Goal: Task Accomplishment & Management: Use online tool/utility

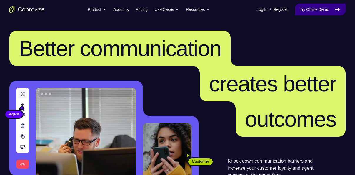
click at [308, 11] on link "Try Online Demo" at bounding box center [320, 10] width 51 height 12
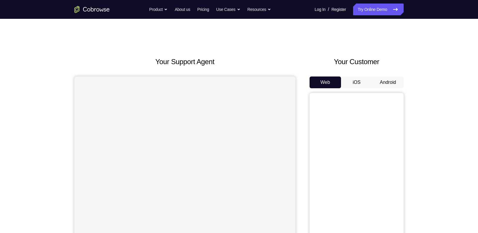
click at [387, 78] on button "Android" at bounding box center [387, 82] width 31 height 12
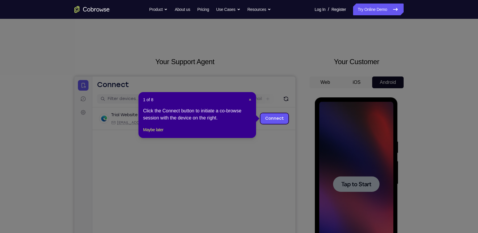
click at [251, 99] on div "1 of 8 × Click the Connect button to initiate a co-browse session with the devi…" at bounding box center [197, 115] width 118 height 46
click at [249, 99] on span "×" at bounding box center [250, 99] width 2 height 5
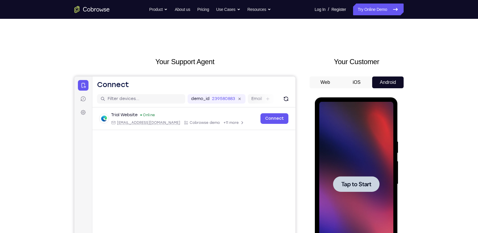
click at [356, 188] on div at bounding box center [356, 184] width 46 height 16
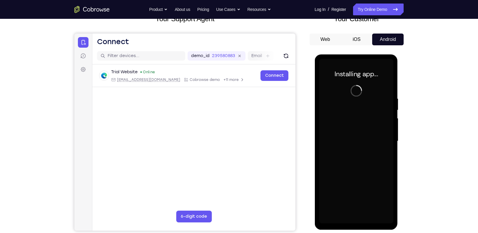
scroll to position [44, 0]
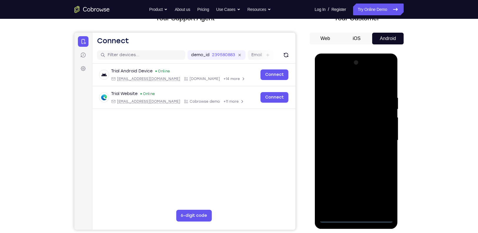
click at [355, 217] on div at bounding box center [356, 140] width 74 height 165
click at [380, 189] on div at bounding box center [356, 140] width 74 height 165
click at [341, 83] on div at bounding box center [356, 140] width 74 height 165
click at [342, 110] on div at bounding box center [356, 140] width 74 height 165
click at [382, 99] on div at bounding box center [356, 140] width 74 height 165
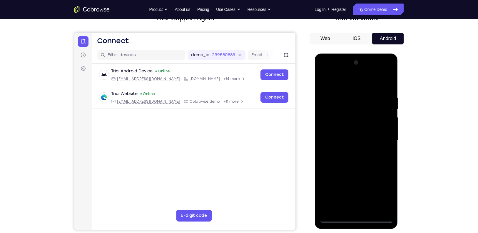
click at [381, 99] on div at bounding box center [356, 140] width 74 height 165
click at [379, 136] on div at bounding box center [356, 140] width 74 height 165
click at [351, 150] on div at bounding box center [356, 140] width 74 height 165
click at [335, 132] on div at bounding box center [356, 140] width 74 height 165
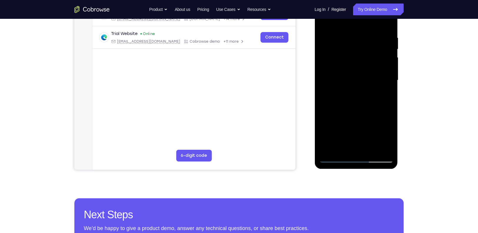
scroll to position [81, 0]
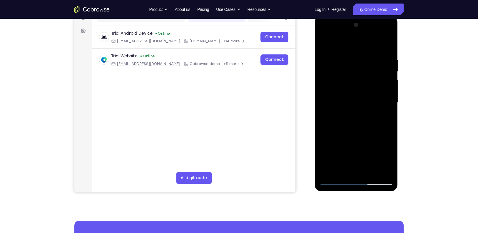
click at [349, 93] on div at bounding box center [356, 102] width 74 height 165
click at [360, 104] on div at bounding box center [356, 102] width 74 height 165
click at [354, 123] on div at bounding box center [356, 102] width 74 height 165
click at [347, 111] on div at bounding box center [356, 102] width 74 height 165
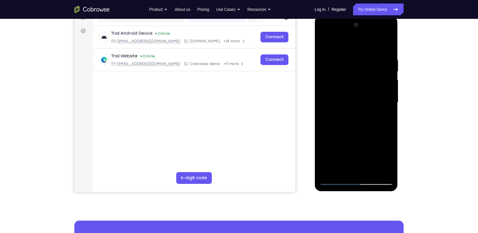
click at [348, 104] on div at bounding box center [356, 102] width 74 height 165
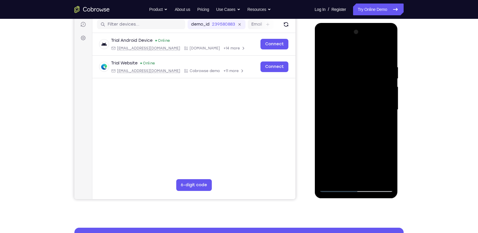
scroll to position [77, 0]
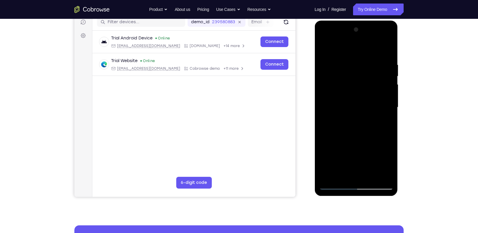
click at [377, 136] on div at bounding box center [356, 107] width 74 height 165
drag, startPoint x: 347, startPoint y: 49, endPoint x: 342, endPoint y: 11, distance: 38.8
click at [342, 21] on html "Online web based iOS Simulators and Android Emulators. Run iPhone, iPad, Mobile…" at bounding box center [357, 109] width 84 height 176
click at [348, 62] on div at bounding box center [356, 107] width 74 height 165
click at [386, 106] on div at bounding box center [356, 107] width 74 height 165
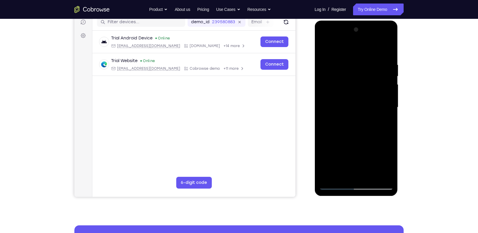
click at [386, 106] on div at bounding box center [356, 107] width 74 height 165
click at [384, 51] on div at bounding box center [356, 107] width 74 height 165
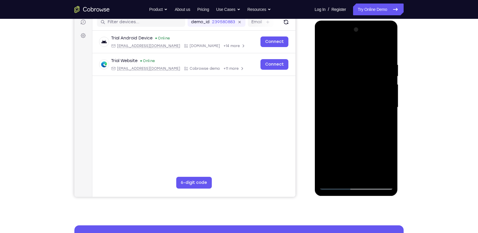
drag, startPoint x: 384, startPoint y: 59, endPoint x: 317, endPoint y: 75, distance: 68.7
click at [317, 75] on div at bounding box center [356, 108] width 83 height 175
click at [338, 58] on div at bounding box center [356, 107] width 74 height 165
click at [387, 75] on div at bounding box center [356, 107] width 74 height 165
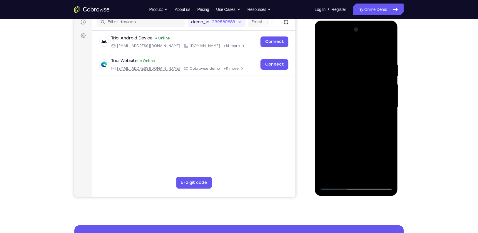
click at [387, 75] on div at bounding box center [356, 107] width 74 height 165
click at [385, 49] on div at bounding box center [356, 107] width 74 height 165
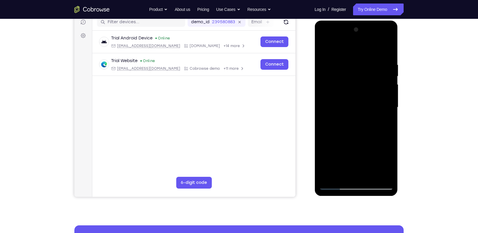
click at [386, 45] on div at bounding box center [356, 107] width 74 height 165
click at [388, 48] on div at bounding box center [356, 107] width 74 height 165
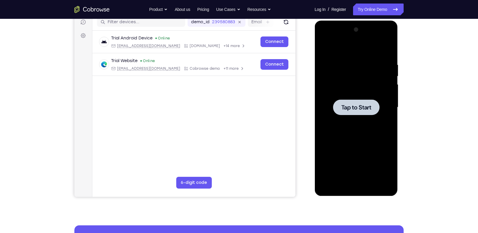
click at [362, 94] on div at bounding box center [356, 107] width 74 height 165
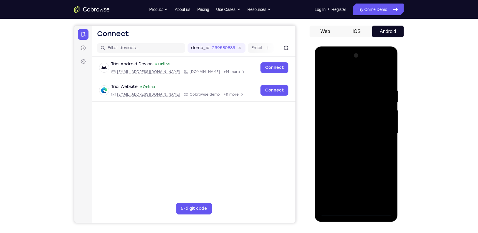
scroll to position [50, 0]
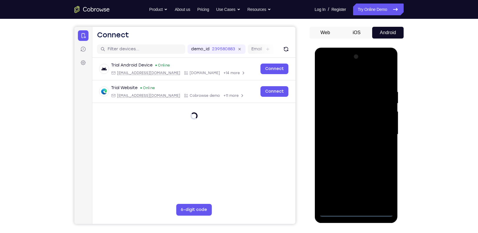
click at [357, 211] on div at bounding box center [356, 134] width 74 height 165
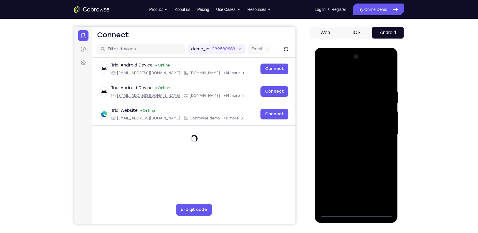
click at [382, 184] on div at bounding box center [356, 134] width 74 height 165
click at [384, 185] on div at bounding box center [356, 134] width 74 height 165
click at [331, 74] on div at bounding box center [356, 134] width 74 height 165
click at [382, 132] on div at bounding box center [356, 134] width 74 height 165
click at [348, 144] on div at bounding box center [356, 134] width 74 height 165
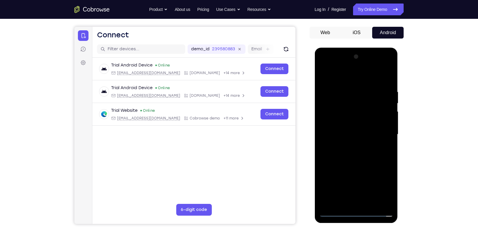
click at [380, 96] on div at bounding box center [356, 134] width 74 height 165
click at [351, 144] on div at bounding box center [356, 134] width 74 height 165
click at [357, 130] on div at bounding box center [356, 134] width 74 height 165
click at [346, 110] on div at bounding box center [356, 134] width 74 height 165
click at [369, 111] on div at bounding box center [356, 134] width 74 height 165
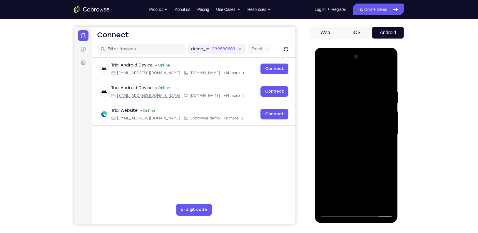
click at [367, 119] on div at bounding box center [356, 134] width 74 height 165
click at [365, 134] on div at bounding box center [356, 134] width 74 height 165
click at [348, 155] on div at bounding box center [356, 134] width 74 height 165
click at [362, 161] on div at bounding box center [356, 134] width 74 height 165
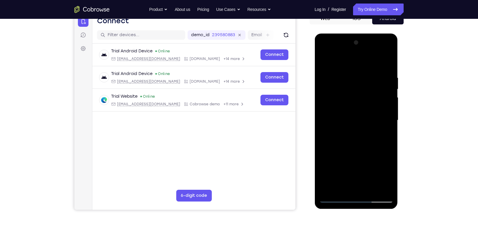
scroll to position [64, 0]
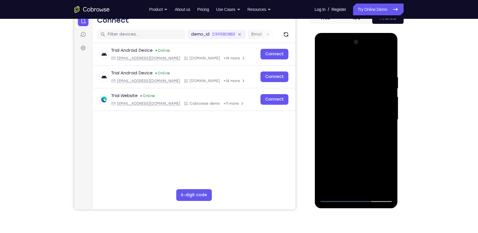
drag, startPoint x: 370, startPoint y: 144, endPoint x: 362, endPoint y: 90, distance: 55.0
click at [362, 90] on div at bounding box center [356, 119] width 74 height 165
click at [388, 187] on div at bounding box center [356, 119] width 74 height 165
drag, startPoint x: 368, startPoint y: 160, endPoint x: 361, endPoint y: 67, distance: 92.9
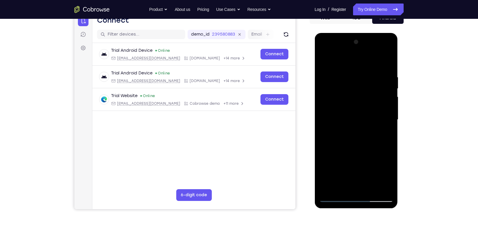
click at [361, 67] on div at bounding box center [356, 119] width 74 height 165
drag, startPoint x: 361, startPoint y: 136, endPoint x: 353, endPoint y: 41, distance: 95.0
click at [353, 41] on div at bounding box center [356, 119] width 74 height 165
drag, startPoint x: 360, startPoint y: 163, endPoint x: 351, endPoint y: 47, distance: 115.6
click at [351, 47] on div at bounding box center [356, 119] width 74 height 165
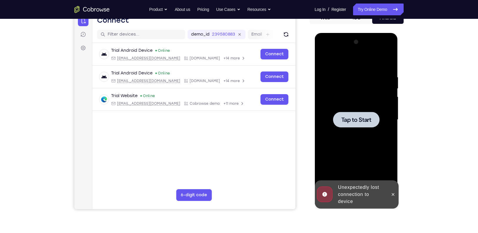
click at [369, 33] on div "Tap to Start" at bounding box center [356, 33] width 83 height 0
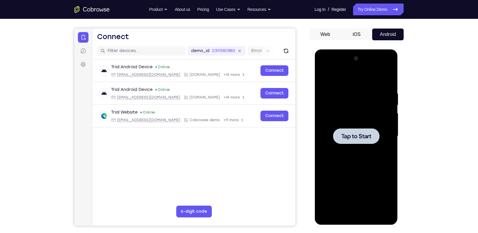
scroll to position [0, 0]
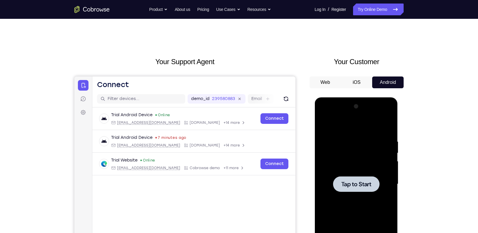
click at [353, 81] on button "iOS" at bounding box center [356, 82] width 31 height 12
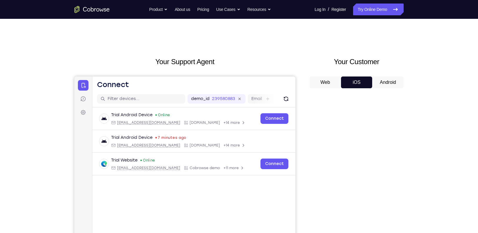
click at [395, 80] on button "Android" at bounding box center [387, 82] width 31 height 12
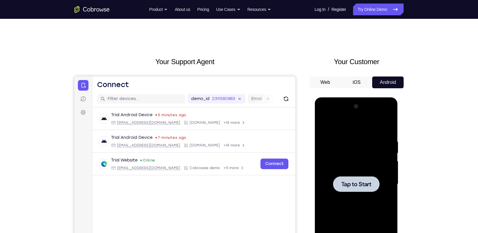
click at [351, 186] on span "Tap to Start" at bounding box center [356, 184] width 30 height 6
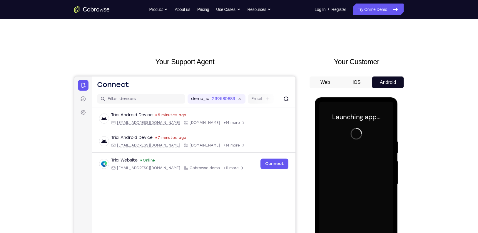
click at [429, 129] on div "Your Support Agent Your Customer Web iOS Android Next Steps We’d be happy to gi…" at bounding box center [239, 213] width 478 height 388
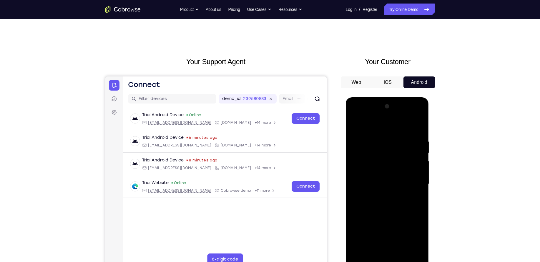
drag, startPoint x: 443, startPoint y: 5, endPoint x: 350, endPoint y: 53, distance: 104.7
click at [350, 53] on div "Your Support Agent Your Customer Web iOS Android Next Steps We’d be happy to gi…" at bounding box center [270, 213] width 376 height 388
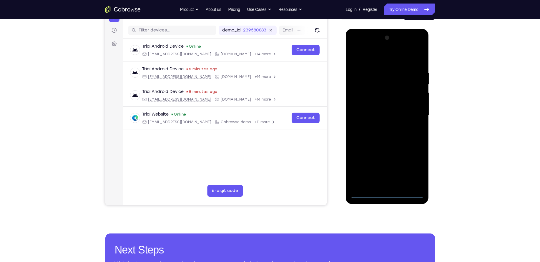
scroll to position [69, 0]
click at [390, 193] on div at bounding box center [387, 115] width 74 height 165
click at [388, 193] on div at bounding box center [387, 115] width 74 height 165
click at [415, 169] on div at bounding box center [387, 115] width 74 height 165
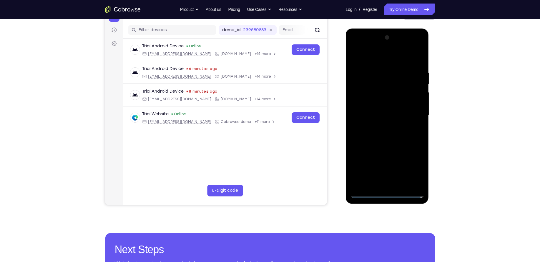
click at [415, 169] on div at bounding box center [387, 115] width 74 height 165
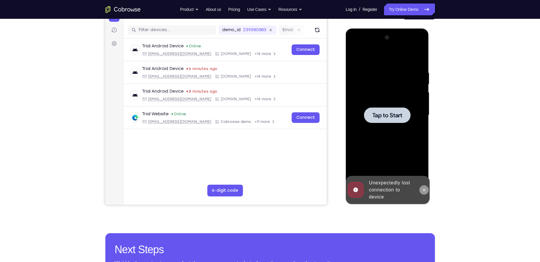
click at [425, 186] on button at bounding box center [423, 189] width 9 height 9
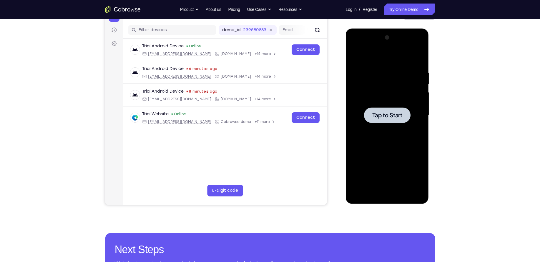
click at [394, 119] on div at bounding box center [387, 115] width 46 height 16
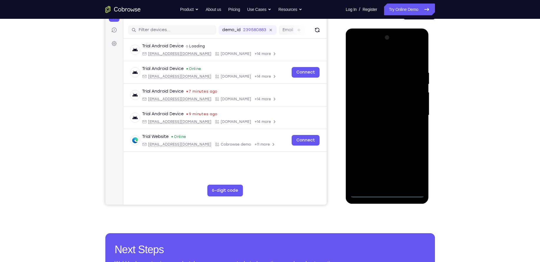
click at [385, 192] on div at bounding box center [387, 115] width 74 height 165
click at [408, 168] on div at bounding box center [387, 115] width 74 height 165
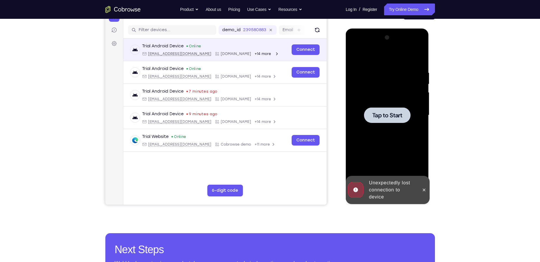
scroll to position [0, 0]
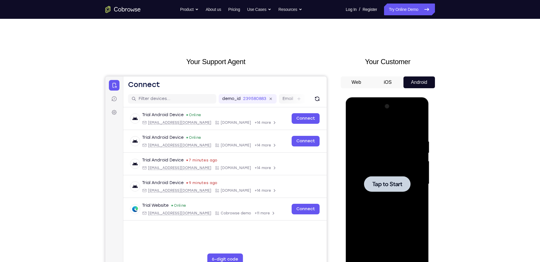
click at [391, 182] on span "Tap to Start" at bounding box center [387, 184] width 30 height 6
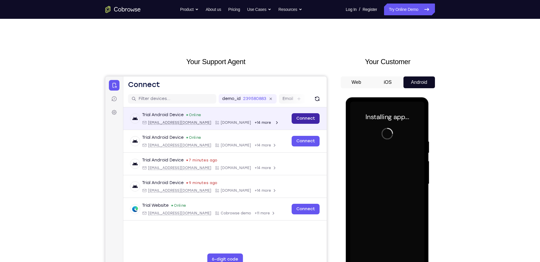
scroll to position [59, 0]
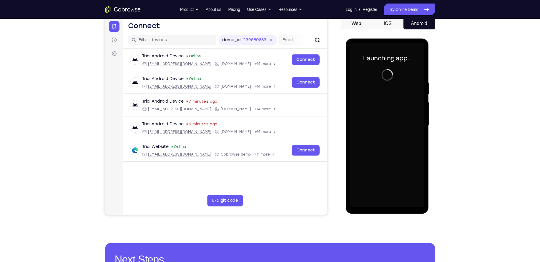
click at [384, 205] on div at bounding box center [387, 125] width 74 height 165
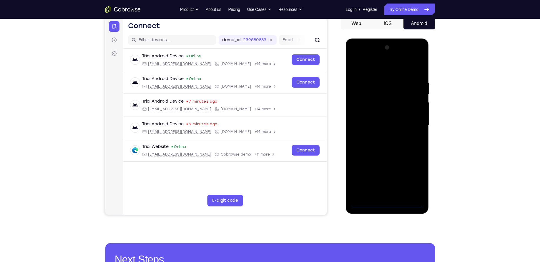
click at [384, 205] on div at bounding box center [387, 125] width 74 height 165
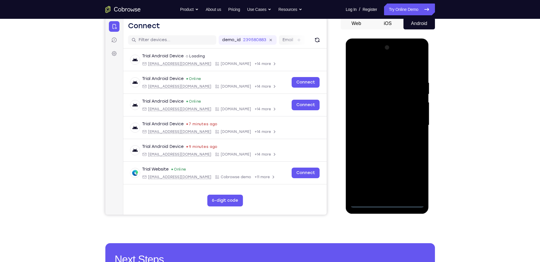
click at [388, 204] on div at bounding box center [387, 125] width 74 height 165
click at [413, 173] on div at bounding box center [387, 125] width 74 height 165
click at [384, 68] on div at bounding box center [387, 125] width 74 height 165
click at [408, 125] on div at bounding box center [387, 125] width 74 height 165
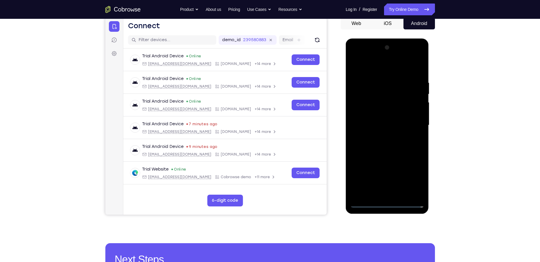
click at [380, 136] on div at bounding box center [387, 125] width 74 height 165
click at [408, 120] on div at bounding box center [387, 125] width 74 height 165
click at [406, 115] on div at bounding box center [387, 125] width 74 height 165
click at [379, 100] on div at bounding box center [387, 125] width 74 height 165
click at [407, 124] on div at bounding box center [387, 125] width 74 height 165
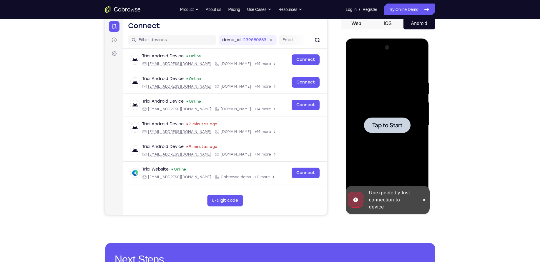
click at [401, 112] on div at bounding box center [387, 125] width 74 height 165
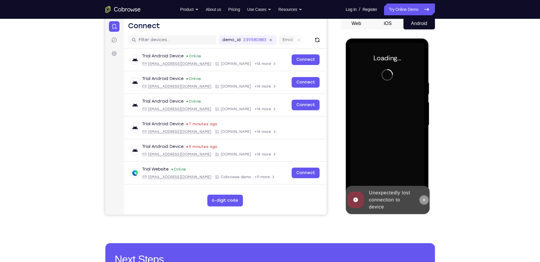
click at [421, 196] on button at bounding box center [423, 199] width 9 height 9
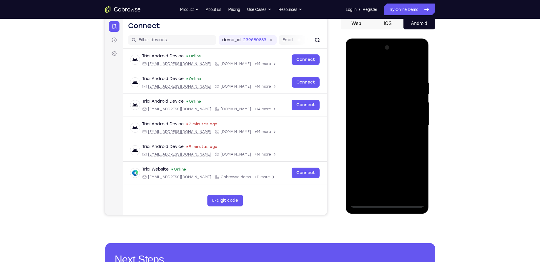
click at [387, 204] on div at bounding box center [387, 125] width 74 height 165
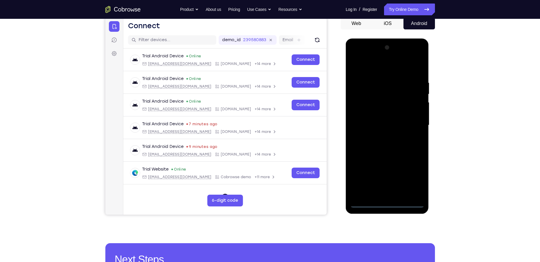
click at [387, 204] on div at bounding box center [387, 125] width 74 height 165
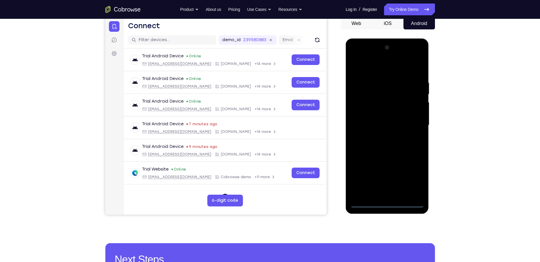
click at [387, 204] on div at bounding box center [387, 125] width 74 height 165
click at [388, 204] on div at bounding box center [387, 125] width 74 height 165
click at [355, 39] on div at bounding box center [387, 39] width 83 height 0
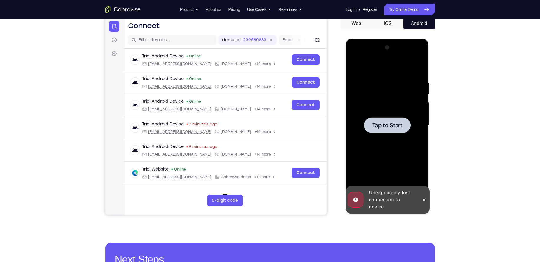
click at [383, 145] on div at bounding box center [387, 125] width 74 height 165
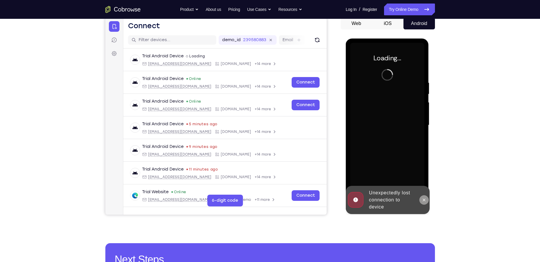
click at [422, 198] on icon at bounding box center [423, 200] width 5 height 5
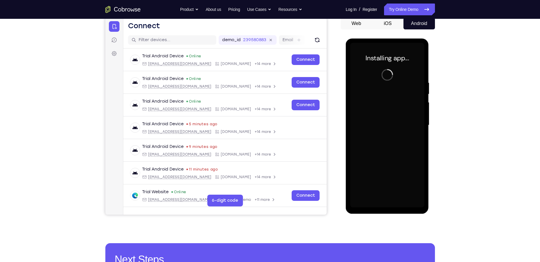
click at [383, 204] on div at bounding box center [387, 125] width 74 height 165
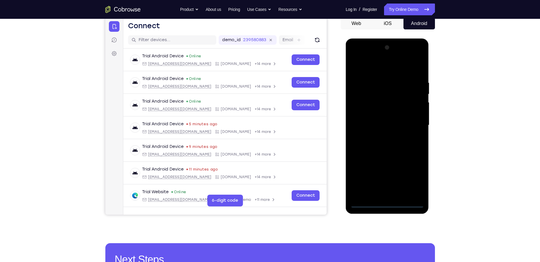
click at [383, 204] on div at bounding box center [387, 125] width 74 height 165
click at [411, 180] on div at bounding box center [387, 125] width 74 height 165
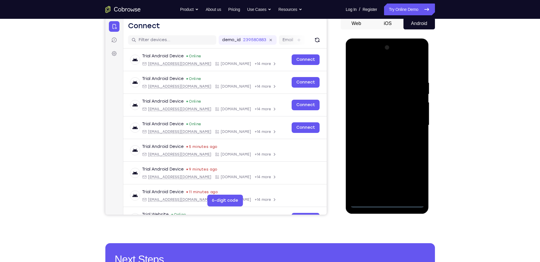
click at [383, 67] on div at bounding box center [387, 125] width 74 height 165
click at [413, 122] on div at bounding box center [387, 125] width 74 height 165
click at [379, 136] on div at bounding box center [387, 125] width 74 height 165
click at [381, 119] on div at bounding box center [387, 125] width 74 height 165
click at [381, 115] on div at bounding box center [387, 125] width 74 height 165
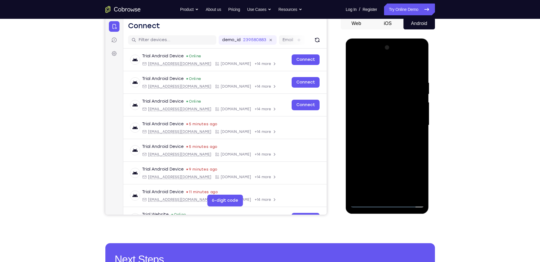
click at [383, 125] on div at bounding box center [387, 125] width 74 height 165
click at [418, 72] on div at bounding box center [387, 125] width 74 height 165
click at [418, 66] on div at bounding box center [387, 125] width 74 height 165
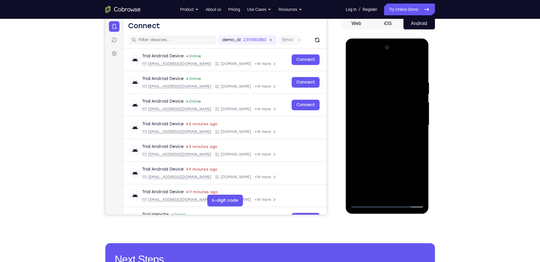
click at [418, 66] on div at bounding box center [387, 125] width 74 height 165
click at [391, 73] on div at bounding box center [387, 125] width 74 height 165
click at [352, 75] on div at bounding box center [387, 125] width 74 height 165
click at [356, 63] on div at bounding box center [387, 125] width 74 height 165
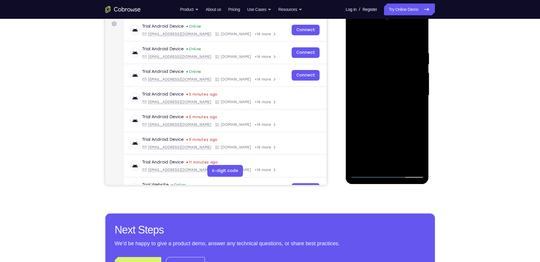
scroll to position [90, 0]
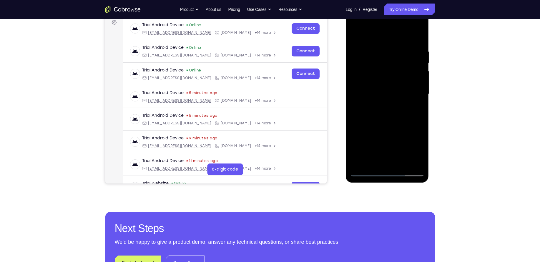
click at [418, 162] on div at bounding box center [387, 94] width 74 height 165
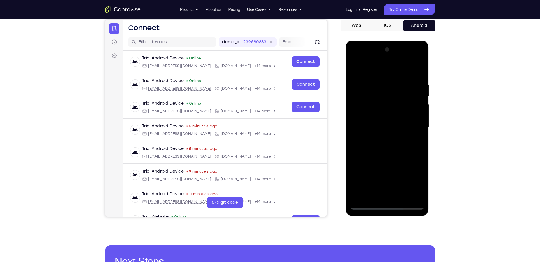
click at [399, 195] on div at bounding box center [387, 127] width 74 height 165
click at [385, 156] on div at bounding box center [387, 127] width 74 height 165
click at [416, 113] on div at bounding box center [387, 127] width 74 height 165
click at [357, 67] on div at bounding box center [387, 127] width 74 height 165
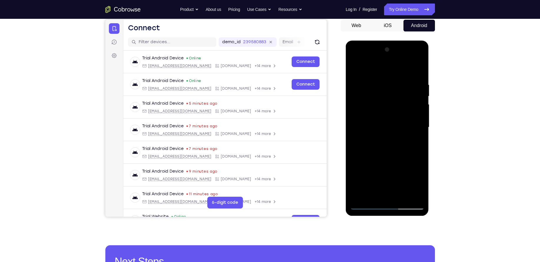
click at [357, 67] on div at bounding box center [387, 127] width 74 height 165
drag, startPoint x: 399, startPoint y: 133, endPoint x: 403, endPoint y: 3, distance: 130.0
click at [403, 41] on html "Online web based iOS Simulators and Android Emulators. Run iPhone, iPad, Mobile…" at bounding box center [388, 129] width 84 height 176
drag, startPoint x: 393, startPoint y: 121, endPoint x: 427, endPoint y: -28, distance: 153.1
click at [427, 41] on html "Online web based iOS Simulators and Android Emulators. Run iPhone, iPad, Mobile…" at bounding box center [388, 129] width 84 height 176
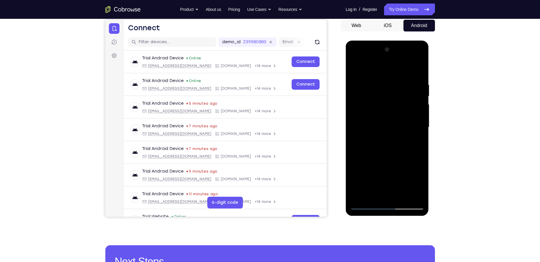
drag, startPoint x: 370, startPoint y: 158, endPoint x: 402, endPoint y: -28, distance: 189.2
click at [402, 41] on html "Online web based iOS Simulators and Android Emulators. Run iPhone, iPad, Mobile…" at bounding box center [388, 129] width 84 height 176
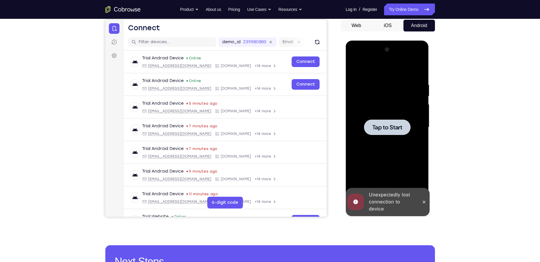
click at [420, 66] on div at bounding box center [387, 127] width 74 height 165
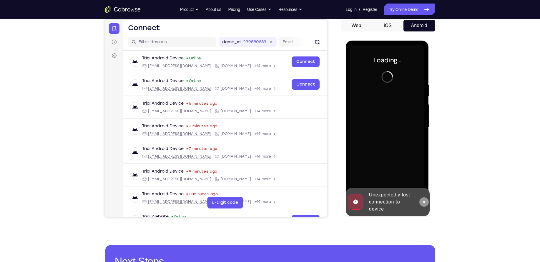
click at [422, 200] on icon at bounding box center [423, 202] width 5 height 5
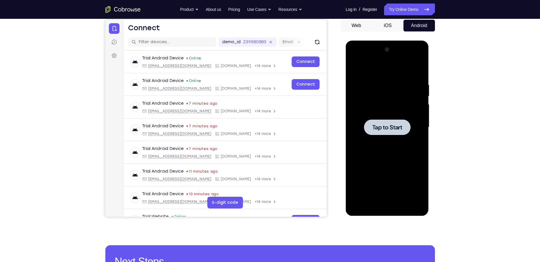
scroll to position [0, 0]
